Goal: Task Accomplishment & Management: Complete application form

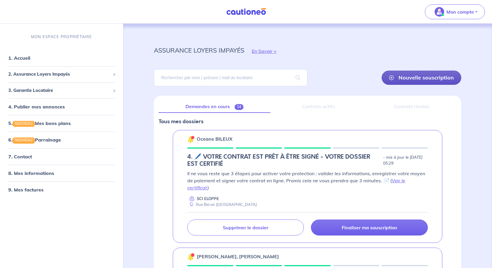
click at [381, 85] on link "Nouvelle souscription" at bounding box center [421, 78] width 80 height 14
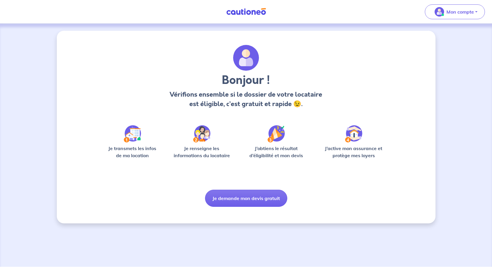
scroll to position [16, 0]
click at [249, 207] on button "Je demande mon devis gratuit" at bounding box center [246, 198] width 82 height 17
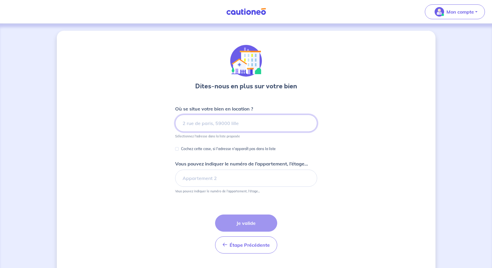
click at [216, 132] on input at bounding box center [246, 123] width 142 height 17
paste input "[STREET_ADDRESS][PERSON_NAME]"
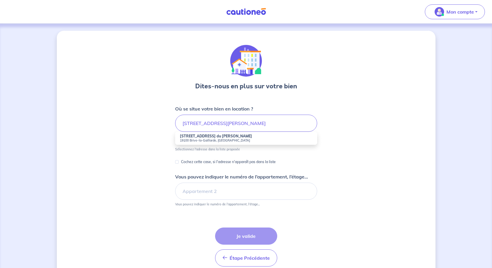
click at [354, 176] on div "Dites-nous en plus sur votre bien Où se situe votre bien en location ? [STREET_…" at bounding box center [246, 159] width 378 height 257
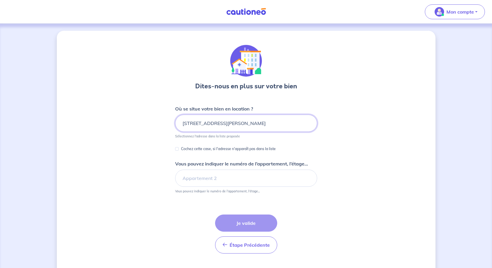
click at [308, 132] on input "[STREET_ADDRESS][PERSON_NAME]" at bounding box center [246, 123] width 142 height 17
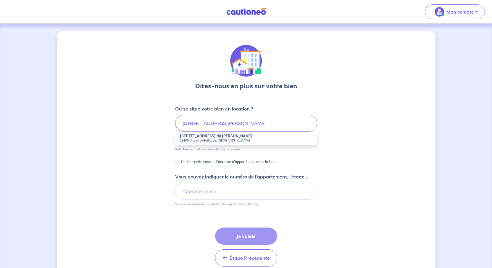
click at [209, 138] on strong "[STREET_ADDRESS] du [PERSON_NAME]" at bounding box center [216, 136] width 72 height 4
type input "[STREET_ADDRESS] du [PERSON_NAME], 19100 Brive-[GEOGRAPHIC_DATA], [GEOGRAPHIC_D…"
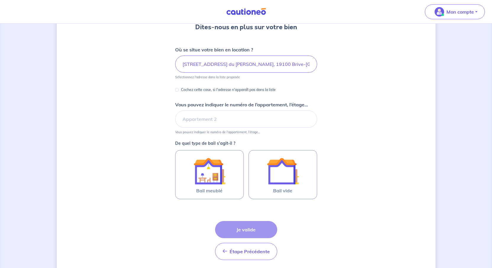
scroll to position [89, 0]
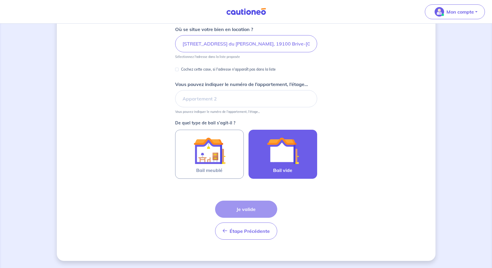
click at [299, 167] on img at bounding box center [283, 151] width 32 height 32
click at [0, 0] on input "Bail vide" at bounding box center [0, 0] width 0 height 0
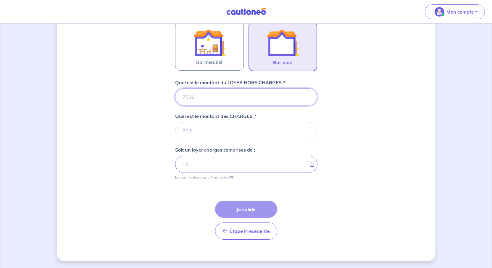
scroll to position [255, 0]
click at [206, 88] on input "Quel est le montant du LOYER HORS CHARGES ?" at bounding box center [246, 96] width 142 height 17
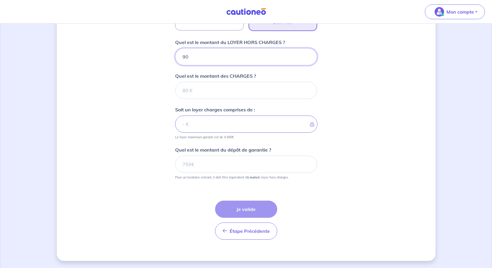
type input "900"
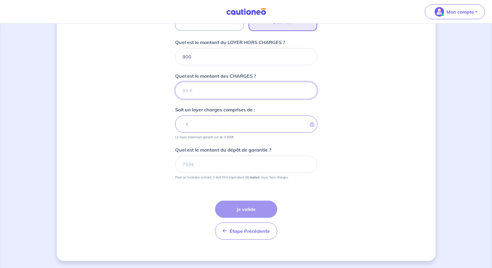
click at [223, 99] on input "Quel est le montant des CHARGES ?" at bounding box center [246, 90] width 142 height 17
type input "40"
type input "940"
type input "40"
drag, startPoint x: 412, startPoint y: 181, endPoint x: 407, endPoint y: 183, distance: 5.2
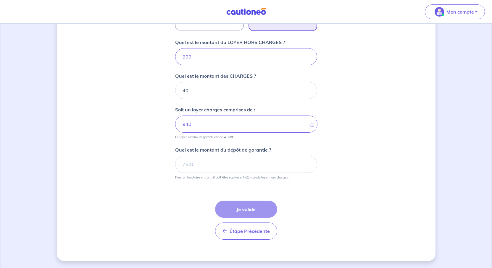
click at [412, 181] on div "Dites-nous en plus sur votre bien Où se situe votre bien en location ? [STREET_…" at bounding box center [246, 32] width 378 height 458
click at [210, 173] on input "Quel est le montant du dépôt de garantie ?" at bounding box center [246, 164] width 142 height 17
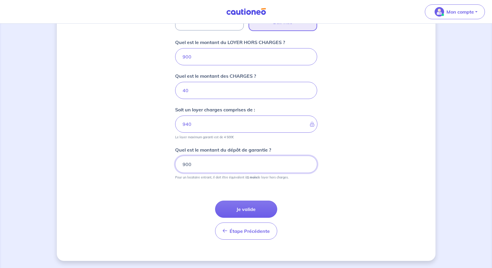
type input "900"
click at [373, 146] on div "Dites-nous en plus sur votre bien Où se situe votre bien en location ? [STREET_…" at bounding box center [246, 32] width 378 height 458
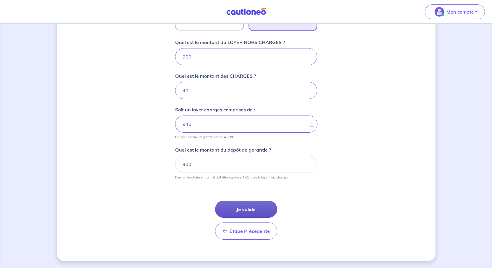
click at [252, 201] on button "Je valide" at bounding box center [246, 209] width 62 height 17
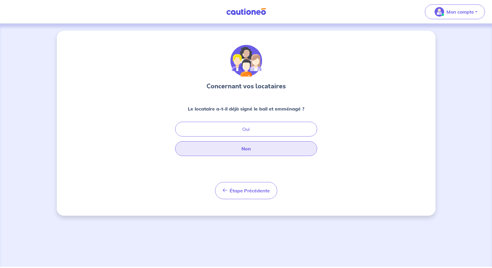
click at [249, 156] on button "Non" at bounding box center [246, 148] width 142 height 15
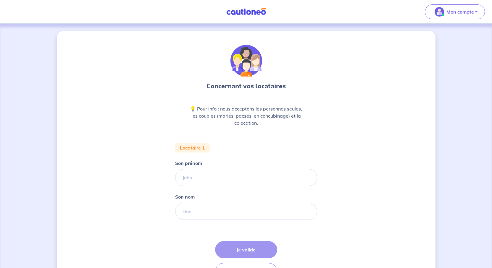
scroll to position [89, 0]
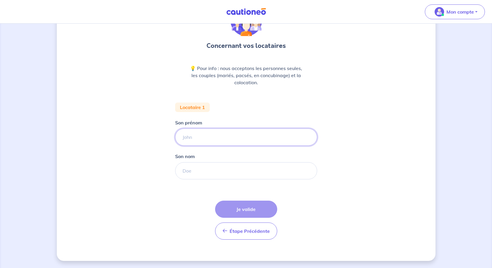
click at [191, 129] on input "Son prénom" at bounding box center [246, 137] width 142 height 17
type input "GROS"
drag, startPoint x: 195, startPoint y: 125, endPoint x: 131, endPoint y: 120, distance: 63.8
click at [131, 120] on div "Concernant vos locataires 💡 Pour info : nous acceptons les personnes seules, le…" at bounding box center [246, 125] width 378 height 271
click at [187, 165] on input "Son nom" at bounding box center [246, 170] width 142 height 17
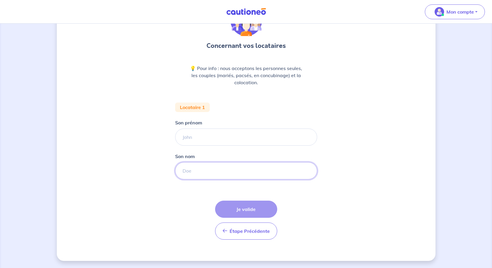
paste input "GROS"
type input "GROS"
click at [187, 129] on input "Son prénom" at bounding box center [246, 137] width 142 height 17
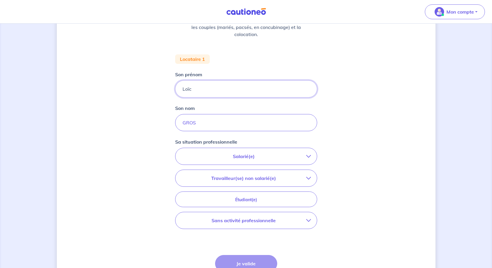
type input "Loïc"
click at [364, 148] on div "Concernant vos locataires 💡 Pour info : nous acceptons les personnes seules, le…" at bounding box center [246, 128] width 378 height 373
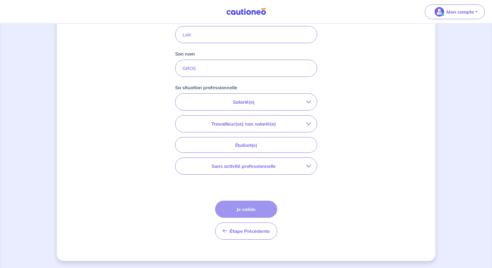
click at [296, 106] on p "Salarié(e)" at bounding box center [243, 101] width 125 height 7
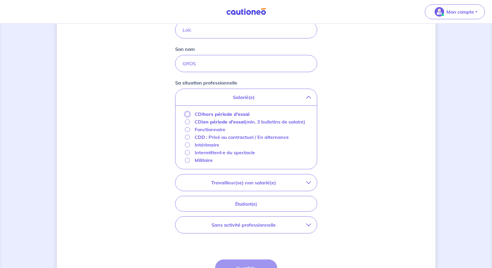
click at [185, 117] on input "CDI hors période d'essai" at bounding box center [187, 114] width 5 height 5
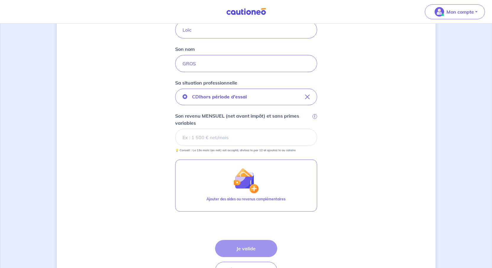
scroll to position [207, 0]
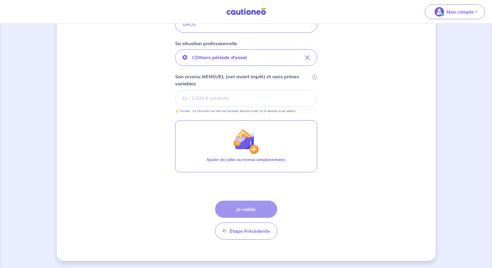
click at [212, 107] on input "Son revenu MENSUEL (net avant impôt) et sans primes variables i" at bounding box center [246, 98] width 142 height 17
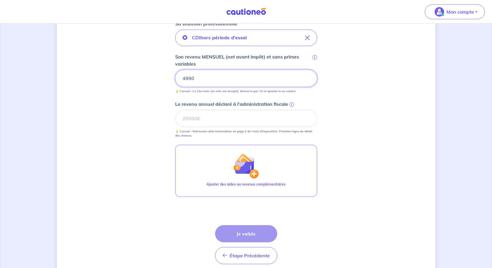
click at [426, 139] on div "Concernant vos locataires 💡 Pour info : nous acceptons les personnes seules, le…" at bounding box center [246, 55] width 378 height 462
click at [265, 127] on input "Le revenu annuel déclaré à l'administration fiscale i" at bounding box center [246, 118] width 142 height 17
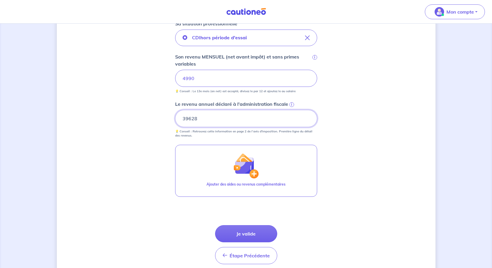
type input "39628"
click at [419, 213] on div "Concernant vos locataires 💡 Pour info : nous acceptons les personnes seules, le…" at bounding box center [246, 55] width 378 height 462
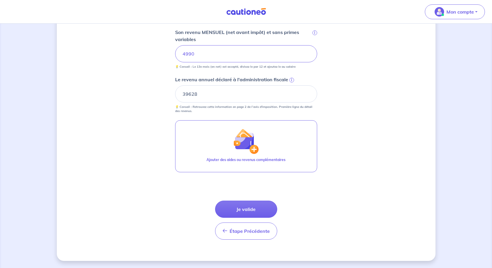
scroll to position [339, 0]
click at [256, 201] on button "Je valide" at bounding box center [246, 209] width 62 height 17
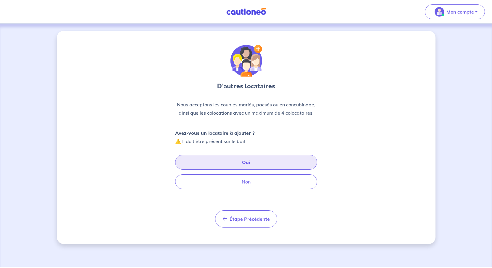
click at [268, 170] on button "Oui" at bounding box center [246, 162] width 142 height 15
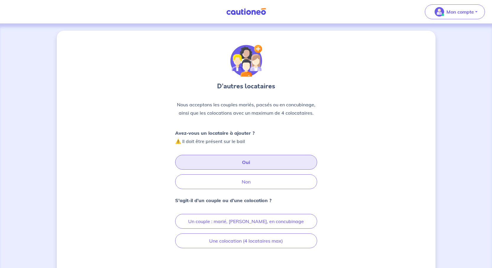
scroll to position [89, 0]
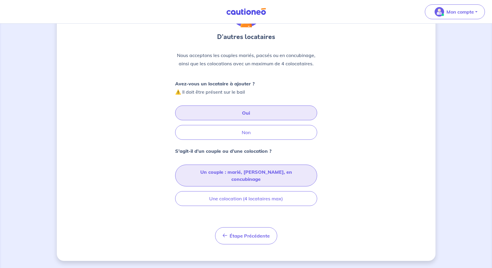
click at [260, 180] on button "Un couple : marié, [PERSON_NAME], en concubinage" at bounding box center [246, 176] width 142 height 22
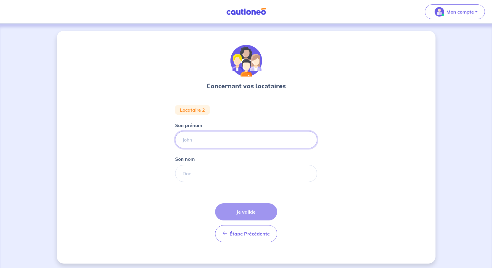
click at [221, 148] on input "Son prénom" at bounding box center [246, 139] width 142 height 17
type input "[PERSON_NAME]"
click at [219, 182] on input "Son nom" at bounding box center [246, 173] width 142 height 17
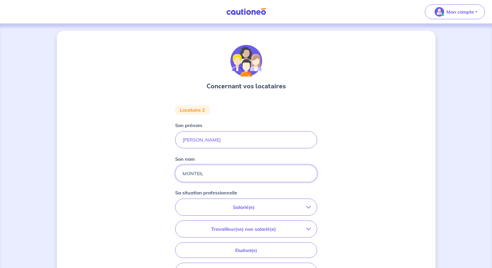
type input "MONTEIL"
click at [413, 207] on div "Concernant vos locataires Locataire 2 Son prénom [PERSON_NAME] nom MONTEIL Sa s…" at bounding box center [246, 199] width 378 height 336
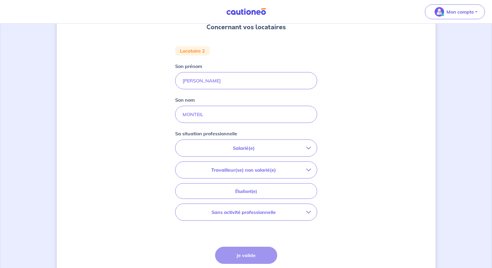
scroll to position [118, 0]
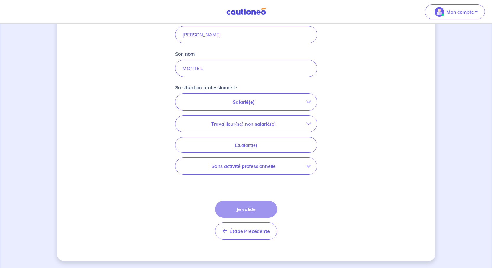
click at [300, 106] on p "Salarié(e)" at bounding box center [243, 101] width 125 height 7
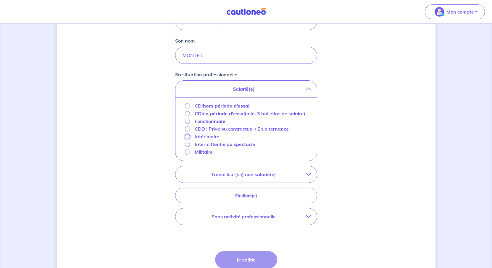
click at [185, 139] on input "Intérimaire" at bounding box center [187, 136] width 5 height 5
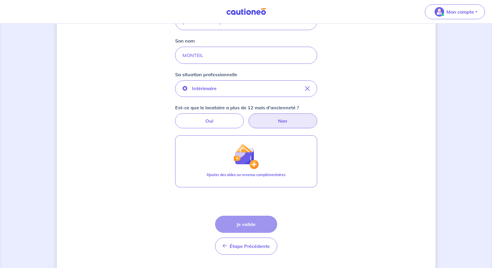
click at [284, 128] on label "Non" at bounding box center [282, 121] width 69 height 15
click at [248, 117] on input "Non" at bounding box center [246, 116] width 4 height 4
radio input "true"
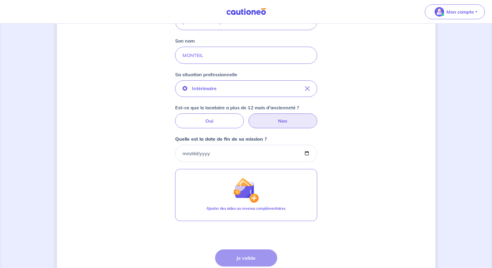
scroll to position [177, 0]
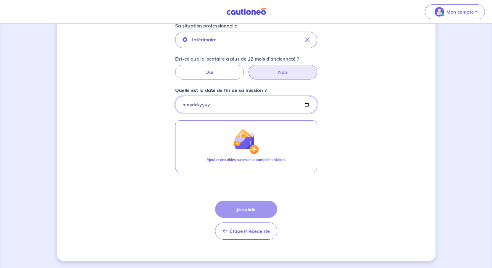
click at [207, 113] on input "Quelle est la date de fin de sa mission ?" at bounding box center [246, 104] width 142 height 17
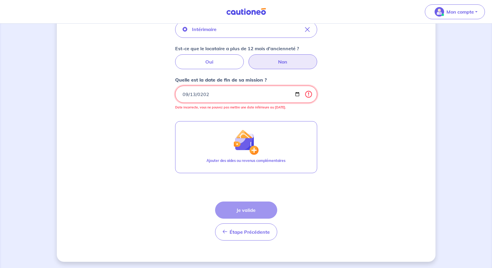
type input "[DATE]"
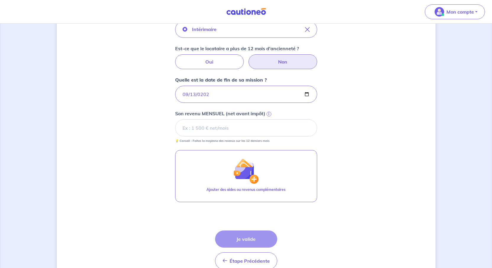
click at [229, 137] on input "Son revenu MENSUEL (net avant impôt) i" at bounding box center [246, 127] width 142 height 17
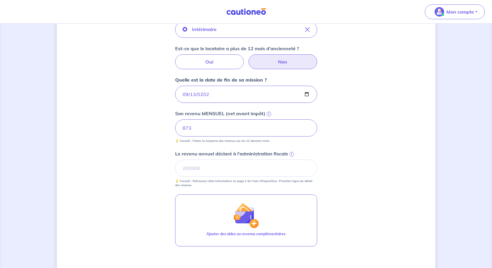
click at [408, 207] on div "Concernant vos locataires Locataire 2 Son prénom [PERSON_NAME] nom MONTEIL Sa s…" at bounding box center [246, 94] width 378 height 482
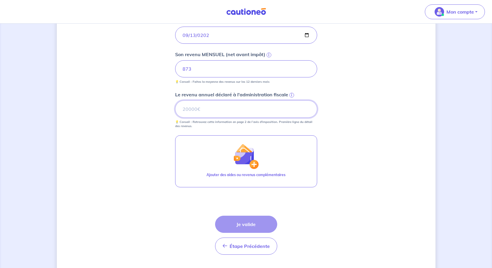
click at [196, 118] on input "Le revenu annuel déclaré à l'administration fiscale i" at bounding box center [246, 109] width 142 height 17
type input "9294"
click at [373, 188] on div "Concernant vos locataires Locataire 2 Son prénom [PERSON_NAME] nom MONTEIL Sa s…" at bounding box center [246, 35] width 378 height 482
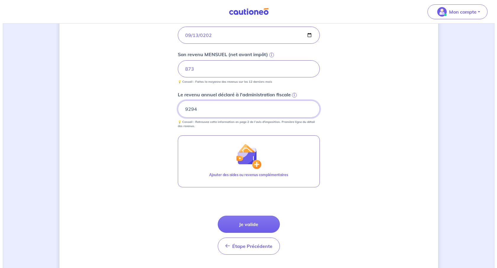
scroll to position [296, 0]
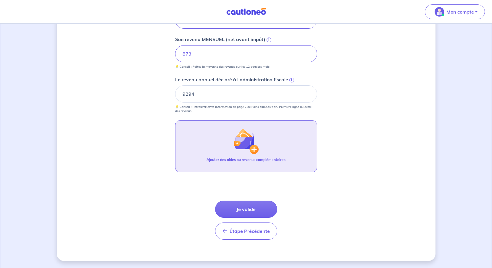
click at [244, 154] on img "button" at bounding box center [245, 141] width 25 height 25
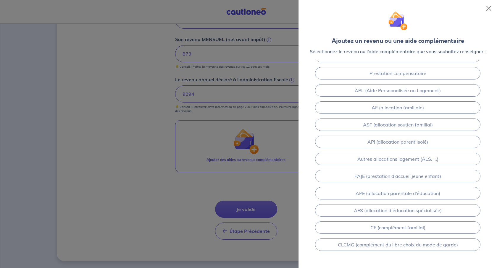
scroll to position [0, 0]
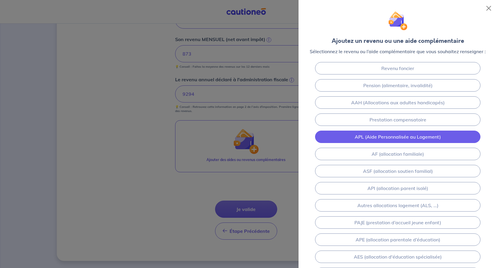
click at [395, 143] on link "APL (Aide Personnalisée au Logement)" at bounding box center [397, 137] width 165 height 12
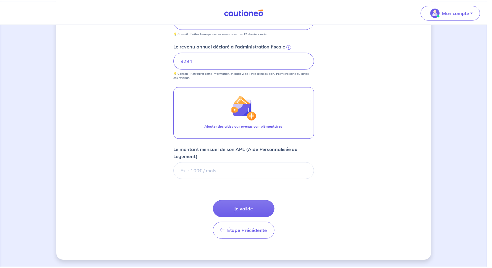
scroll to position [406, 0]
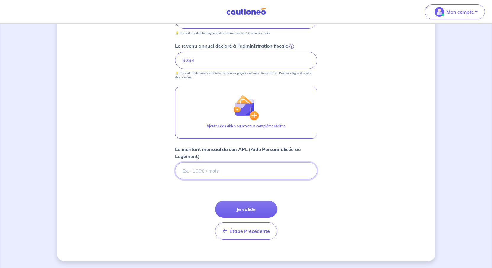
click at [195, 162] on input "Le montant mensuel de son APL (Aide Personnalisée au Logement)" at bounding box center [246, 170] width 142 height 17
type input "244"
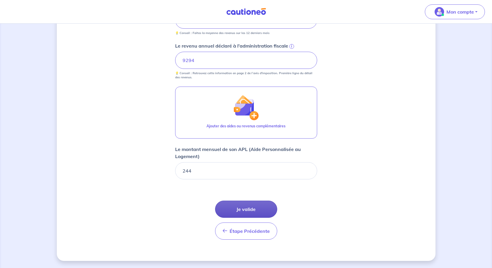
click at [257, 201] on button "Je valide" at bounding box center [246, 209] width 62 height 17
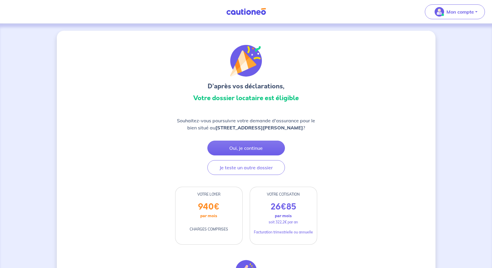
scroll to position [59, 0]
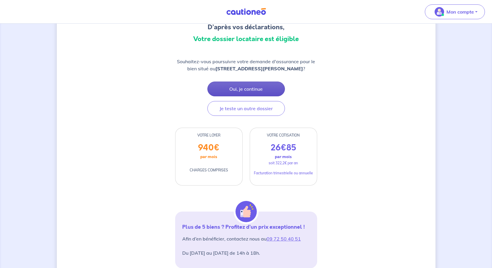
click at [261, 96] on button "Oui, je continue" at bounding box center [245, 89] width 77 height 15
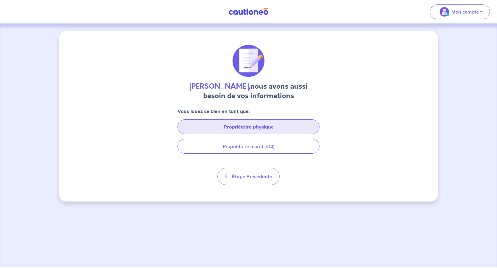
click at [249, 134] on button "Propriétaire physique" at bounding box center [248, 126] width 142 height 15
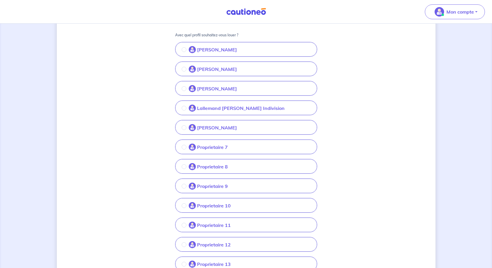
scroll to position [118, 0]
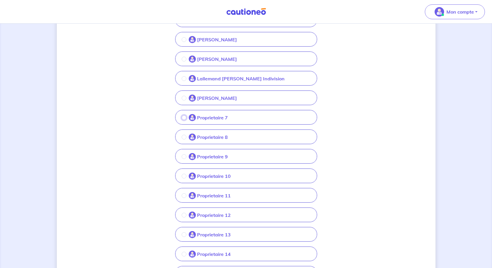
click at [182, 120] on input "radio" at bounding box center [184, 117] width 5 height 5
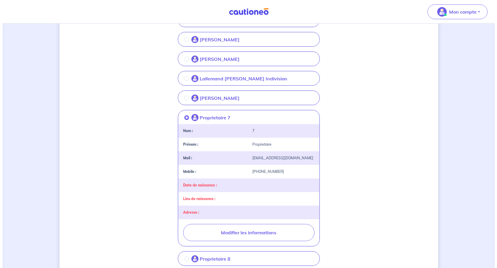
scroll to position [207, 0]
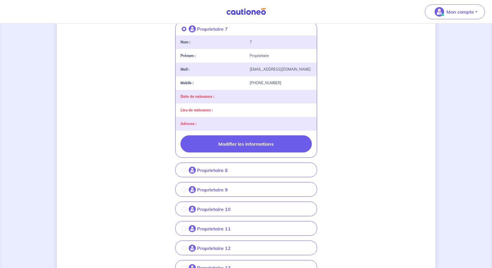
click at [270, 153] on button "Modifier les informations" at bounding box center [245, 143] width 131 height 17
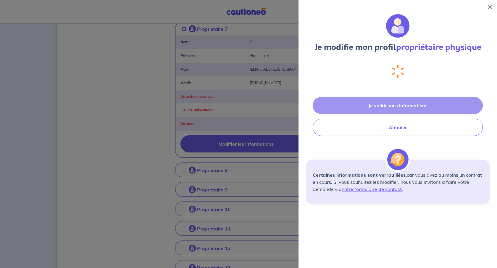
select select "FR"
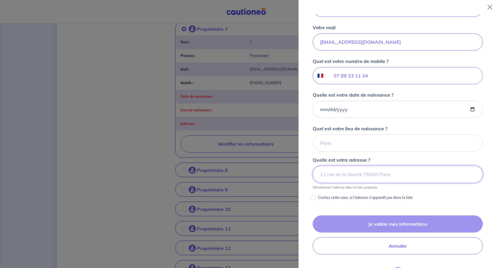
scroll to position [62, 0]
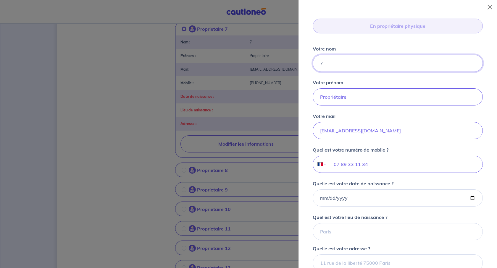
drag, startPoint x: 341, startPoint y: 104, endPoint x: 301, endPoint y: 101, distance: 40.3
click at [301, 101] on div "Je modifie mon profil propriétaire physique Vous louez ce bien en tant que : En…" at bounding box center [397, 141] width 198 height 254
paste input "PUYGRENIER"
type input "PUYGRENIER"
drag, startPoint x: 365, startPoint y: 145, endPoint x: 292, endPoint y: 142, distance: 72.5
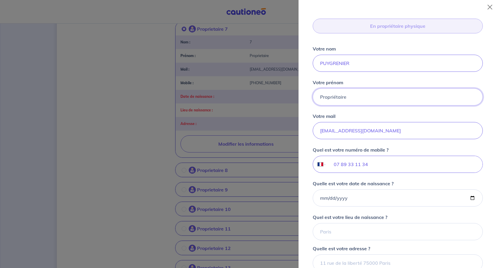
paste input "claudina"
type input "claudina"
drag, startPoint x: 430, startPoint y: 183, endPoint x: 307, endPoint y: 182, distance: 123.9
click at [307, 182] on div "Je modifie mon profil propriétaire physique Vous louez ce bien en tant que : En…" at bounding box center [397, 141] width 198 height 254
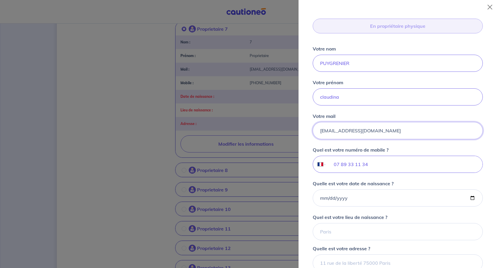
paste input "[EMAIL_ADDRESS][DOMAIN_NAME]"
type input "[EMAIL_ADDRESS][DOMAIN_NAME]"
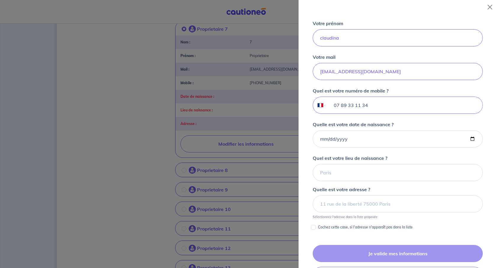
drag, startPoint x: 396, startPoint y: 169, endPoint x: 341, endPoint y: 169, distance: 55.0
click at [341, 114] on input "07 89 33 11 34" at bounding box center [404, 105] width 156 height 17
paste input "6 08 57 37 95"
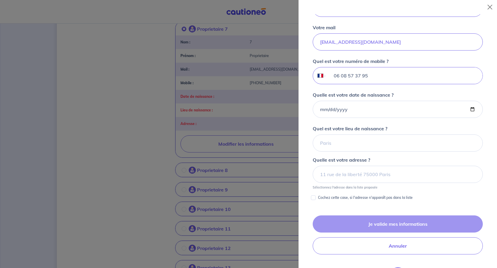
type input "06 08 57 37 95"
click at [339, 118] on input "Quelle est votre date de naissance ?" at bounding box center [397, 109] width 170 height 17
click at [325, 118] on input "Quelle est votre date de naissance ?" at bounding box center [397, 109] width 170 height 17
click at [461, 118] on input "Quelle est votre date de naissance ?" at bounding box center [397, 109] width 170 height 17
type input "[DATE]"
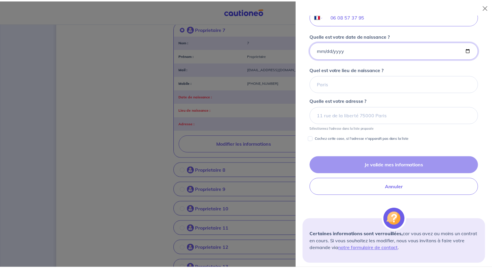
scroll to position [240, 0]
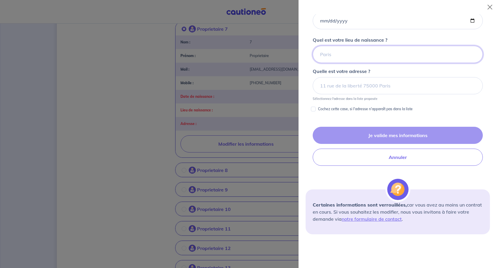
click at [351, 63] on input "Quel est votre lieu de naissance ?" at bounding box center [397, 54] width 170 height 17
type input "[GEOGRAPHIC_DATA]"
click at [348, 94] on input at bounding box center [397, 85] width 170 height 17
paste input "[STREET_ADDRESS]"
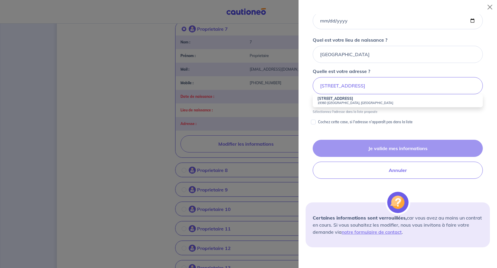
click at [353, 101] on strong "[STREET_ADDRESS]" at bounding box center [335, 98] width 36 height 4
type input "[STREET_ADDRESS]"
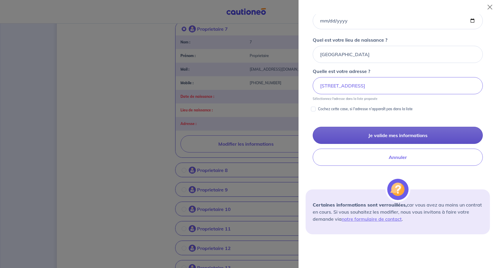
click at [383, 144] on button "Je valide mes informations" at bounding box center [397, 135] width 170 height 17
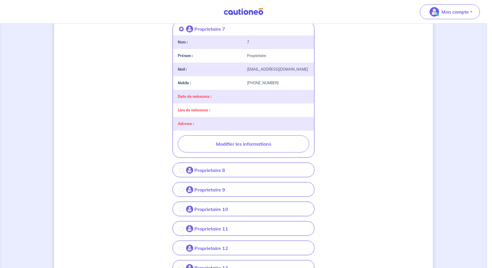
scroll to position [0, 0]
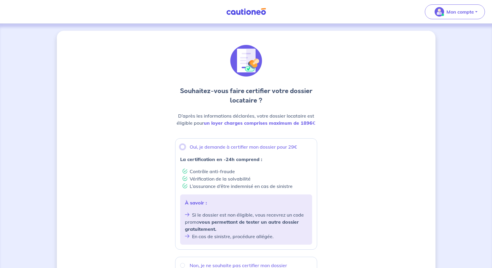
click at [180, 149] on input "Oui, je demande à certifier mon dossier pour 29€" at bounding box center [182, 147] width 5 height 5
radio input "true"
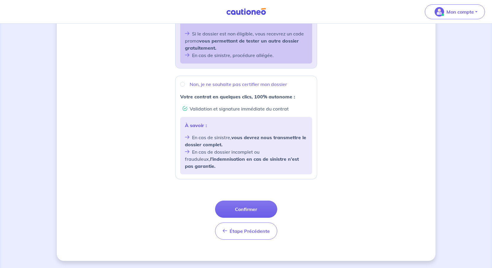
scroll to position [272, 0]
click at [252, 201] on button "Confirmer" at bounding box center [246, 209] width 62 height 17
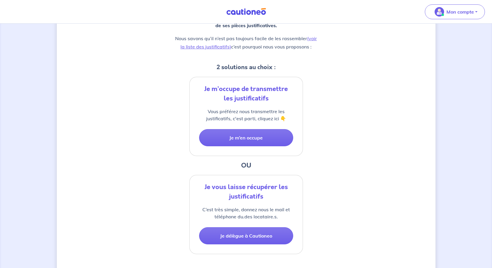
scroll to position [148, 0]
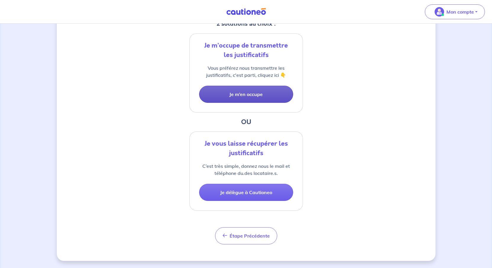
click at [249, 103] on button "Je m’en occupe" at bounding box center [246, 94] width 94 height 17
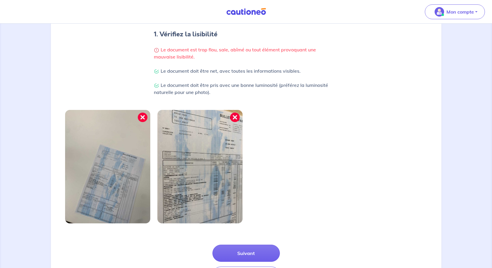
scroll to position [220, 0]
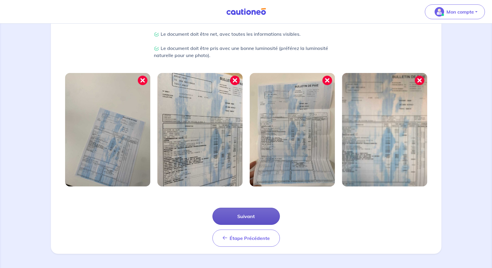
click at [249, 208] on button "Suivant" at bounding box center [245, 216] width 67 height 17
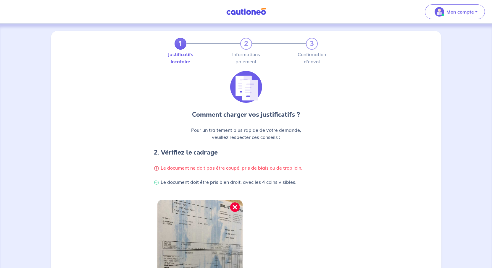
scroll to position [148, 0]
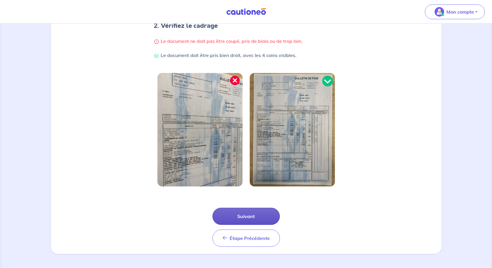
click at [251, 225] on button "Suivant" at bounding box center [245, 216] width 67 height 17
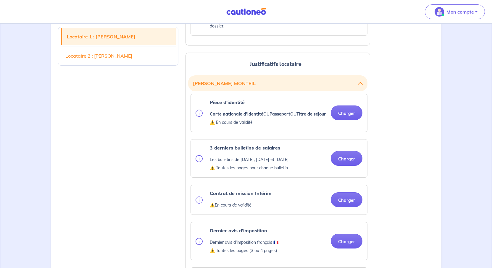
scroll to position [680, 0]
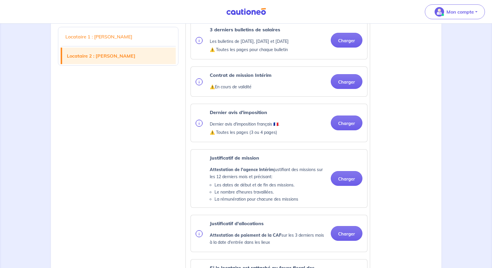
click at [124, 41] on link "Locataire 1 : [PERSON_NAME]" at bounding box center [118, 36] width 115 height 17
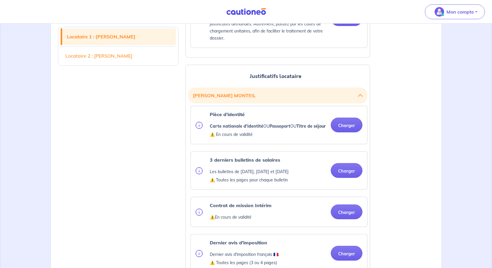
scroll to position [579, 0]
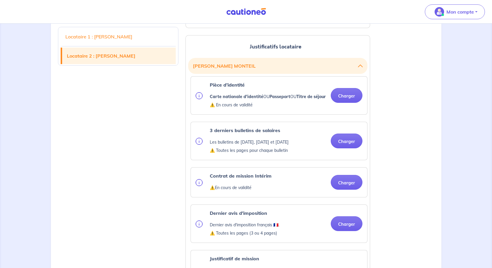
scroll to position [550, 0]
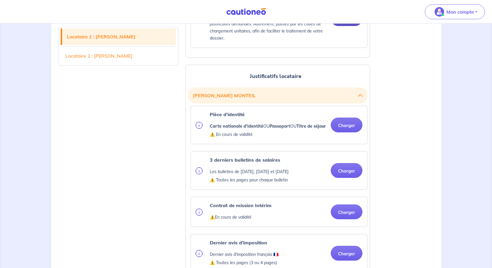
click at [352, 26] on button "Charger" at bounding box center [347, 18] width 32 height 15
click at [342, 26] on button "Charger" at bounding box center [347, 18] width 32 height 15
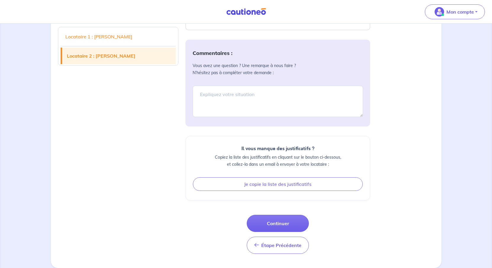
scroll to position [1407, 0]
click at [281, 215] on button "Continuer" at bounding box center [278, 223] width 62 height 17
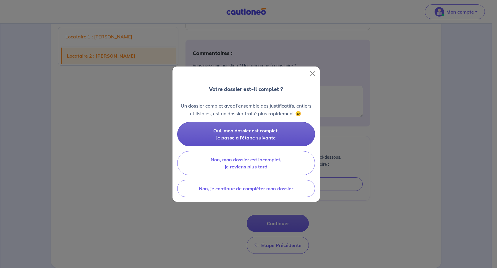
click at [265, 141] on span "Oui, mon dossier est complet, je passe à l’étape suivante" at bounding box center [245, 134] width 65 height 13
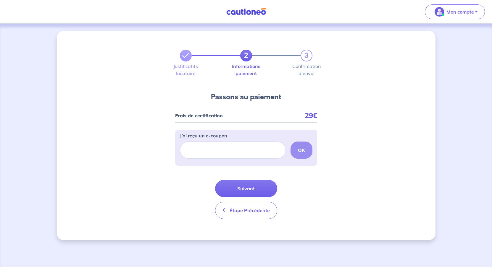
click at [57, 235] on div "2 3 Justificatifs locataire Informations paiement Confirmation d'envoi Passons …" at bounding box center [246, 136] width 378 height 210
click at [255, 189] on button "Suivant" at bounding box center [246, 188] width 62 height 17
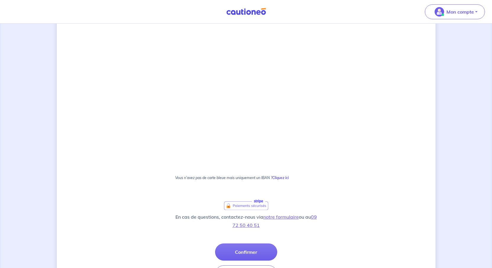
scroll to position [227, 0]
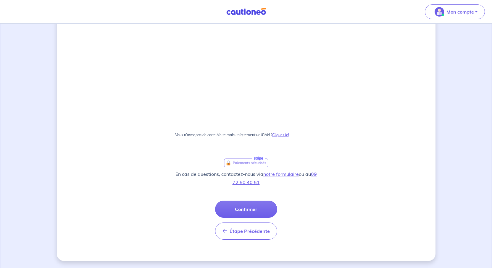
click at [289, 133] on strong "Cliquez ici" at bounding box center [280, 135] width 17 height 4
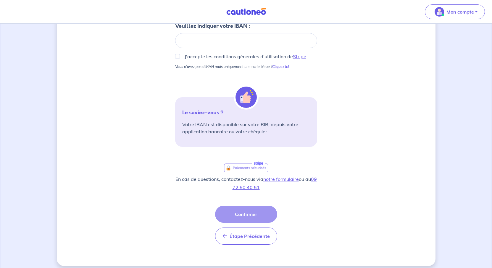
scroll to position [21, 0]
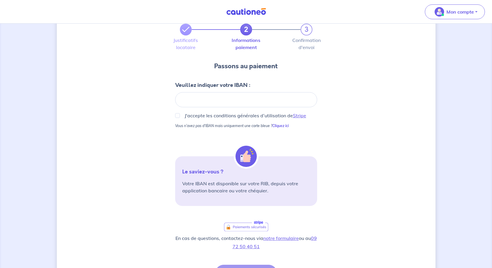
click at [198, 107] on div at bounding box center [246, 99] width 142 height 15
click at [175, 119] on div "J'accepte les conditions générales d’utilisation de Stripe" at bounding box center [246, 115] width 142 height 7
click at [175, 118] on input "J'accepte les conditions générales d’utilisation de Stripe" at bounding box center [177, 115] width 5 height 5
checkbox input "true"
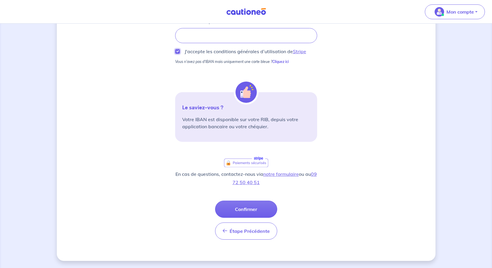
scroll to position [140, 0]
click at [262, 218] on button "Confirmer" at bounding box center [246, 209] width 62 height 17
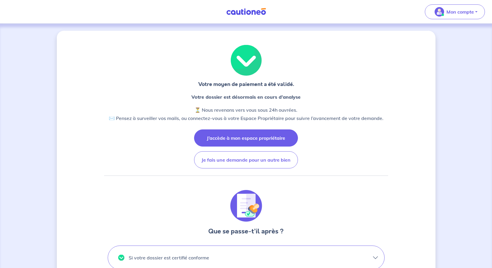
click at [230, 147] on button "J’accède à mon espace propriétaire" at bounding box center [246, 137] width 104 height 17
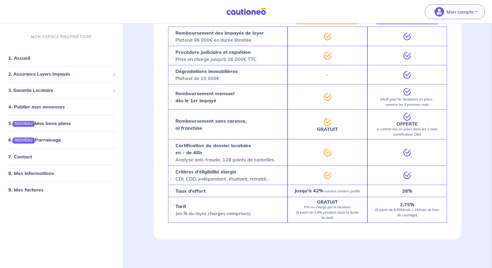
scroll to position [1212, 0]
